Goal: Information Seeking & Learning: Learn about a topic

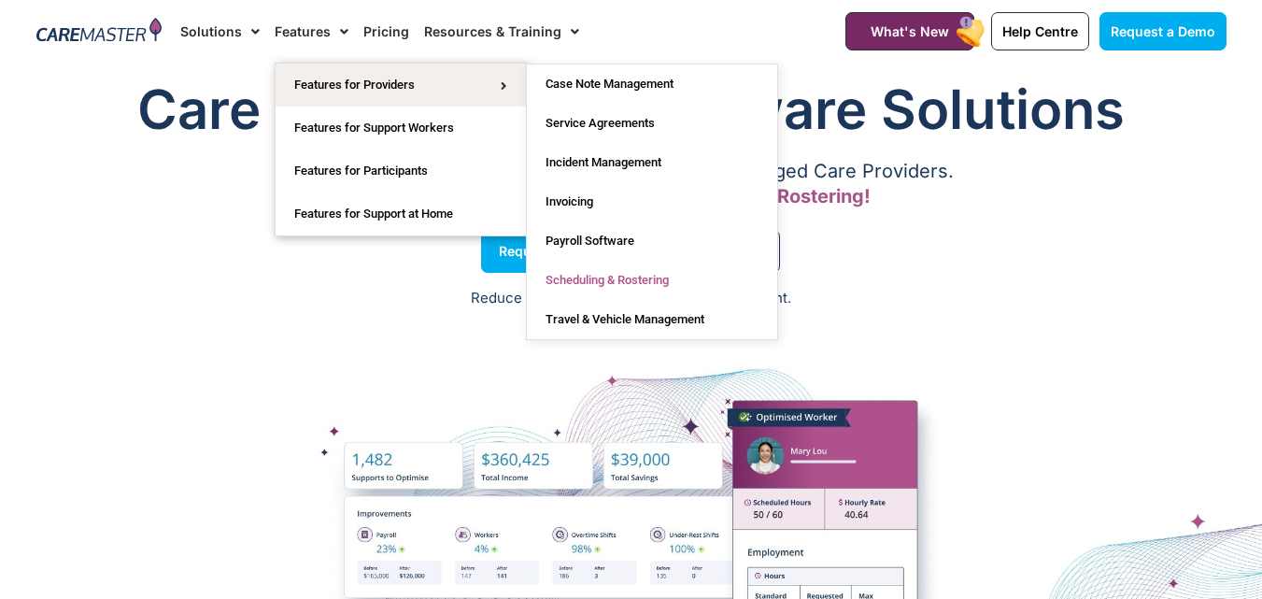
click at [627, 278] on link "Scheduling & Rostering" at bounding box center [652, 280] width 250 height 39
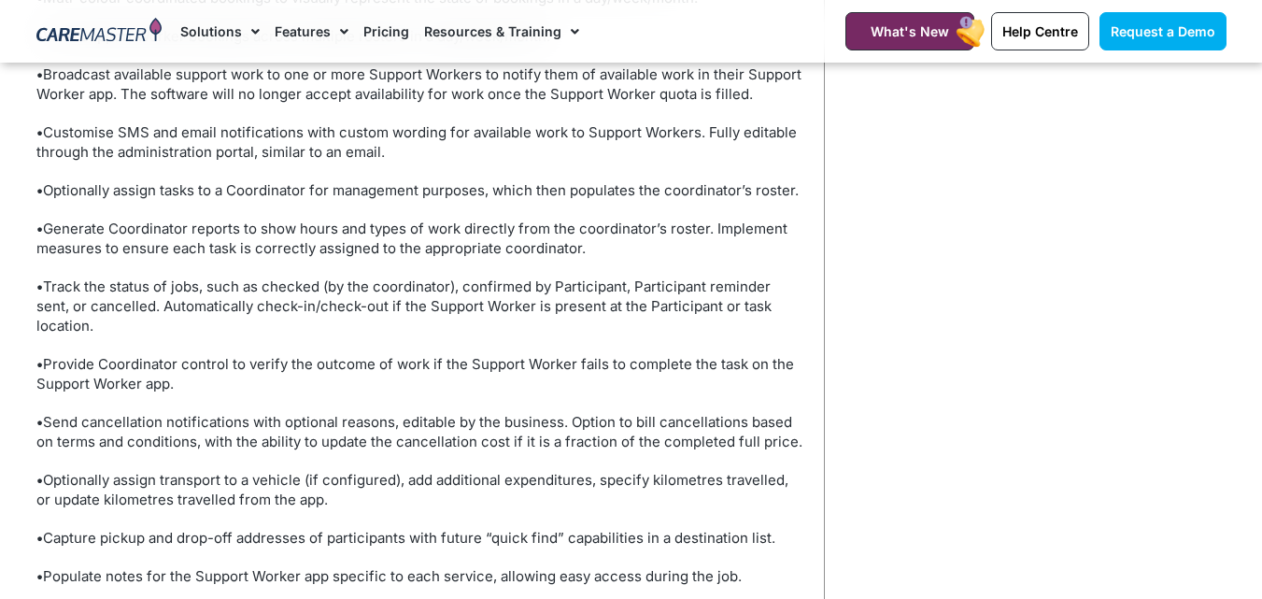
scroll to position [1735, 0]
